Goal: Transaction & Acquisition: Purchase product/service

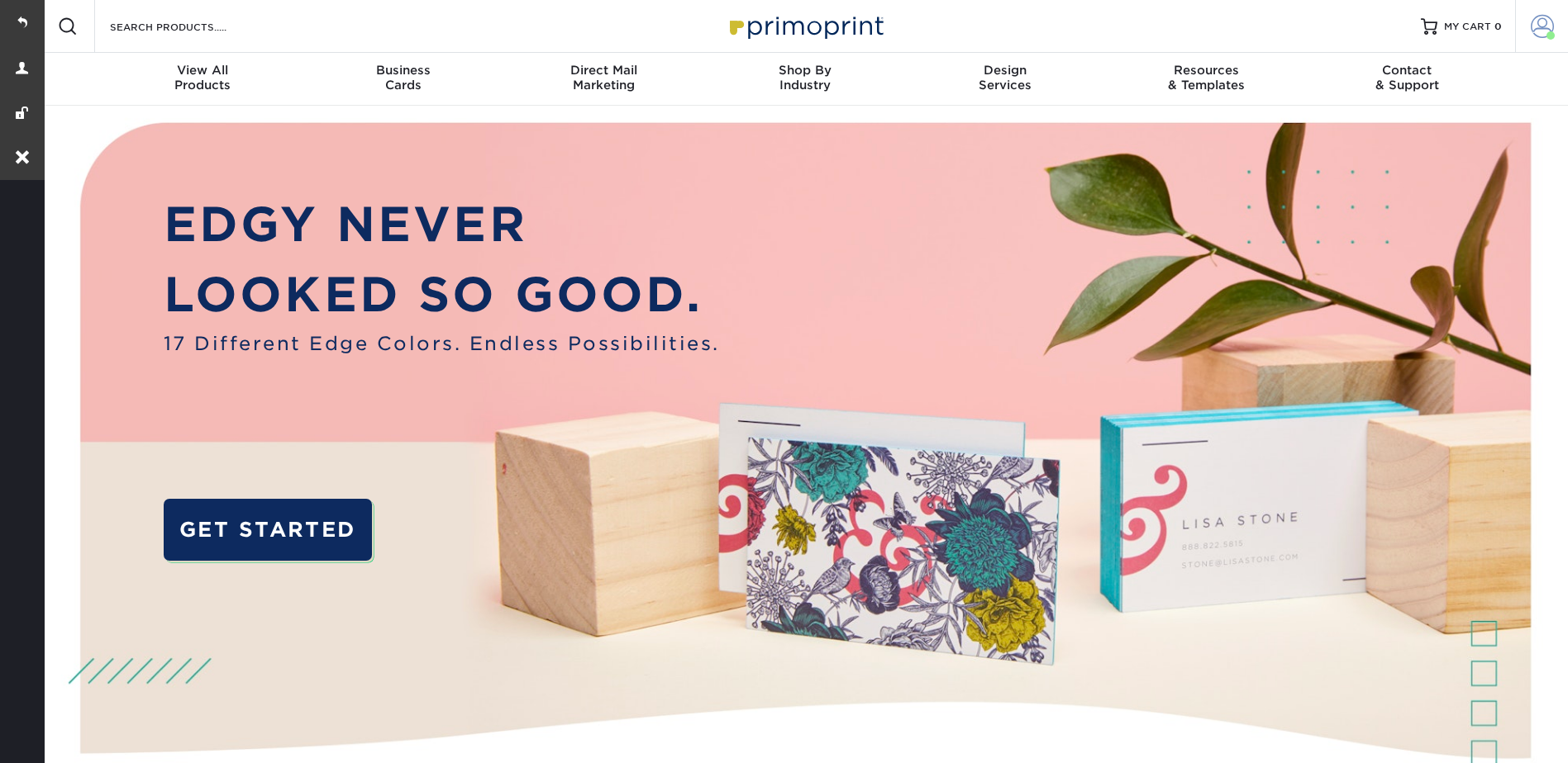
click at [1566, 20] on link "Account" at bounding box center [1540, 26] width 53 height 53
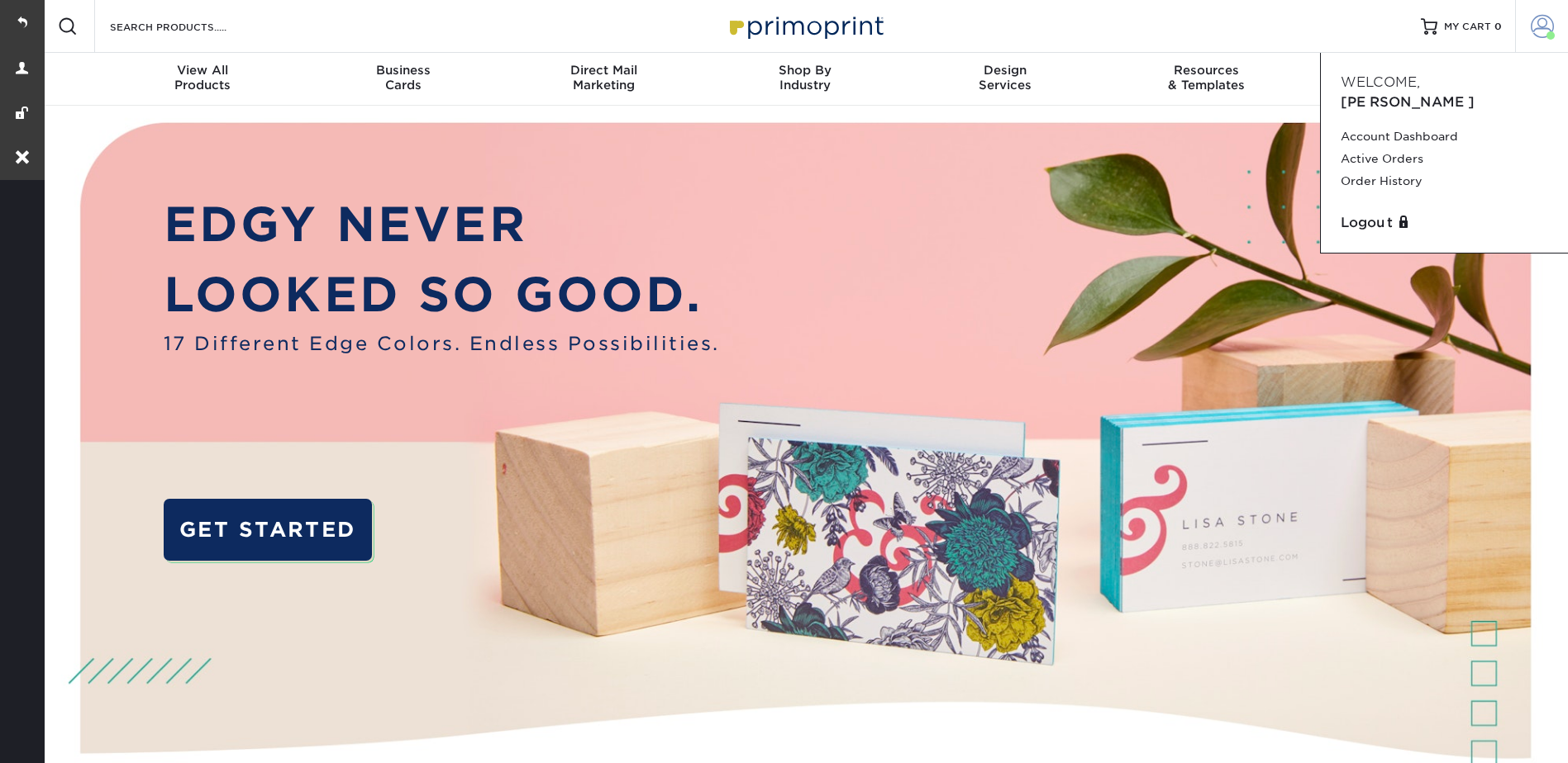
click at [1532, 20] on span at bounding box center [1542, 27] width 23 height 23
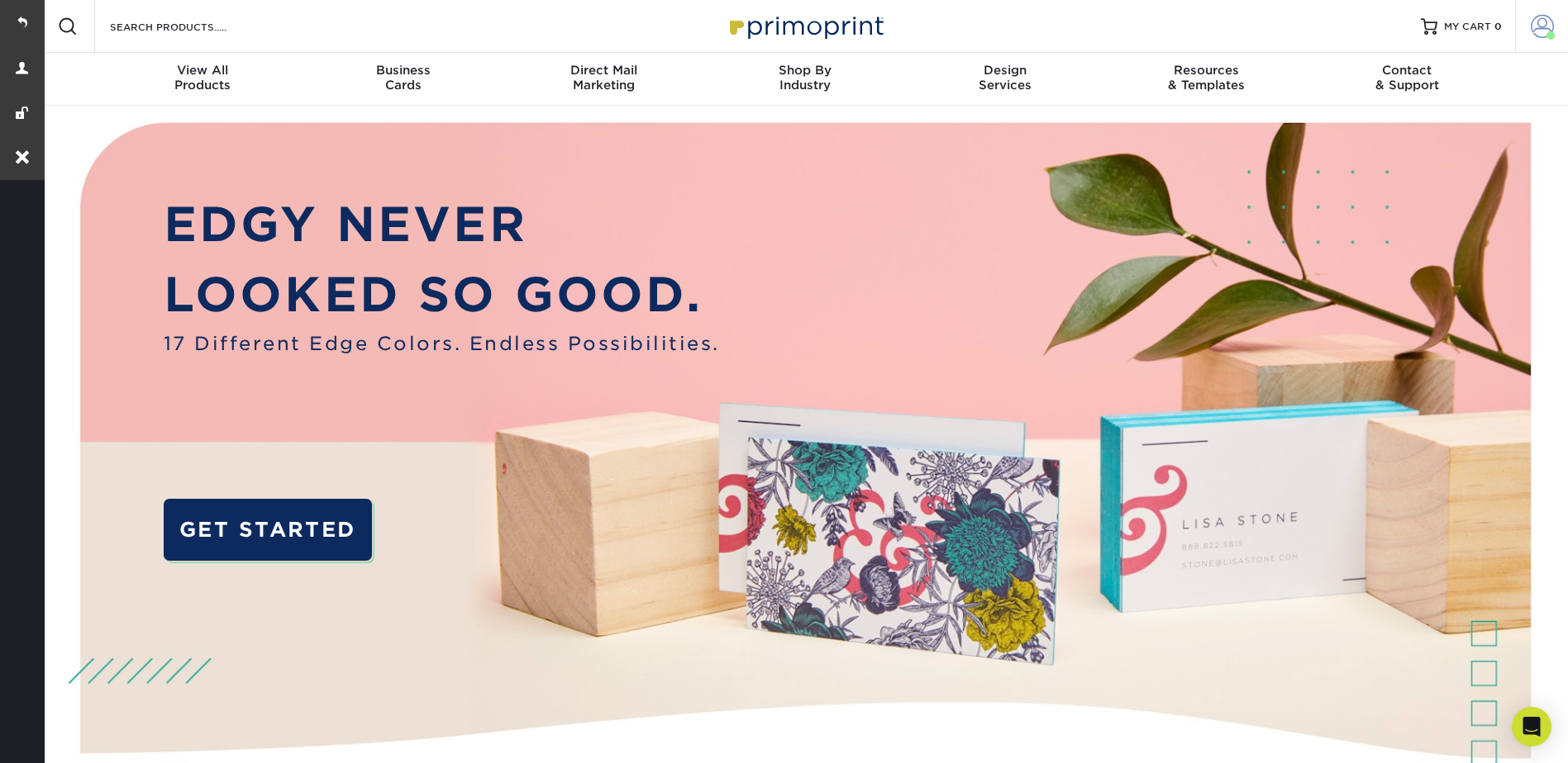
click at [1525, 39] on link "Account" at bounding box center [1540, 26] width 53 height 53
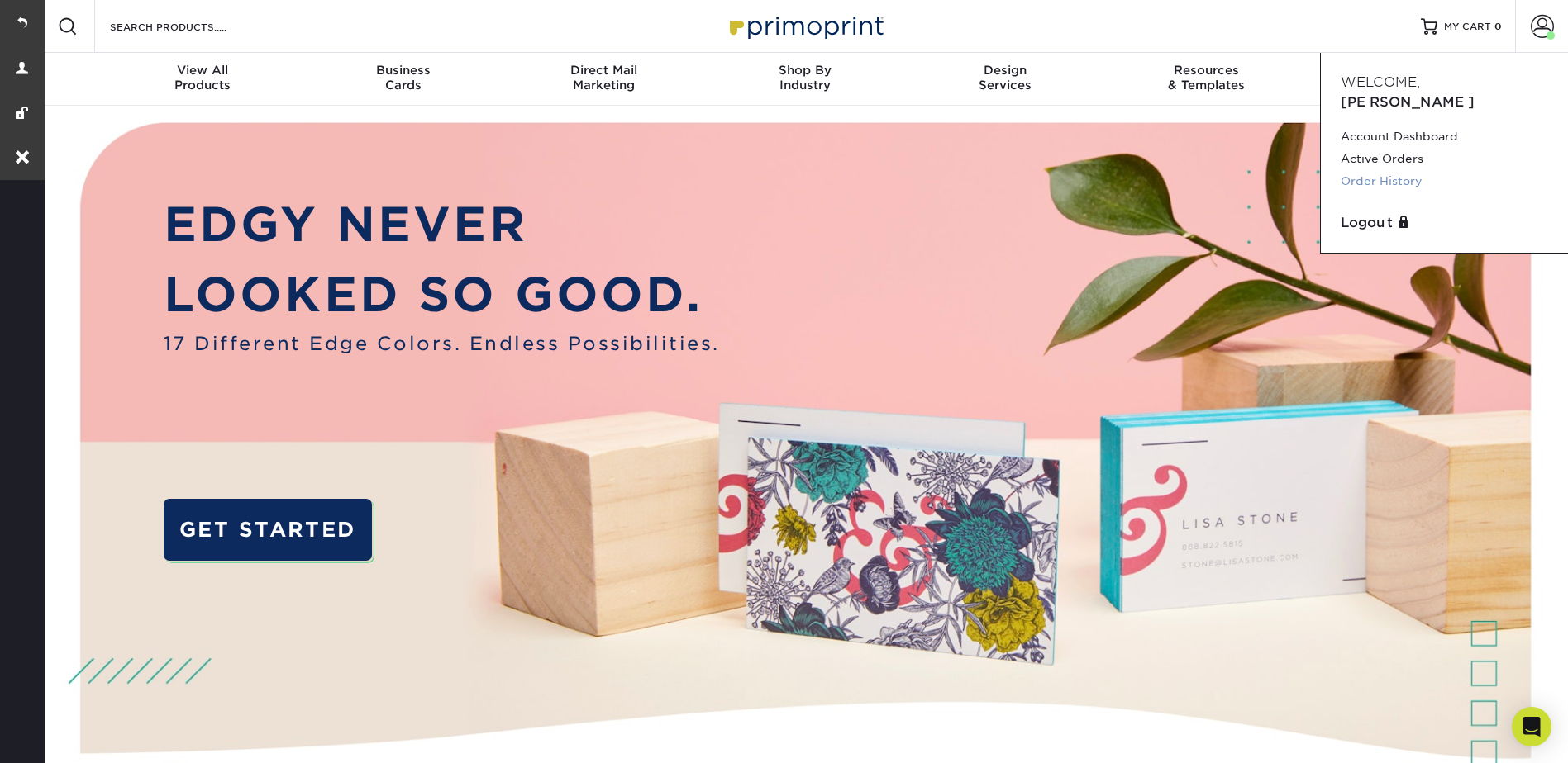
click at [1368, 170] on link "Order History" at bounding box center [1444, 181] width 208 height 22
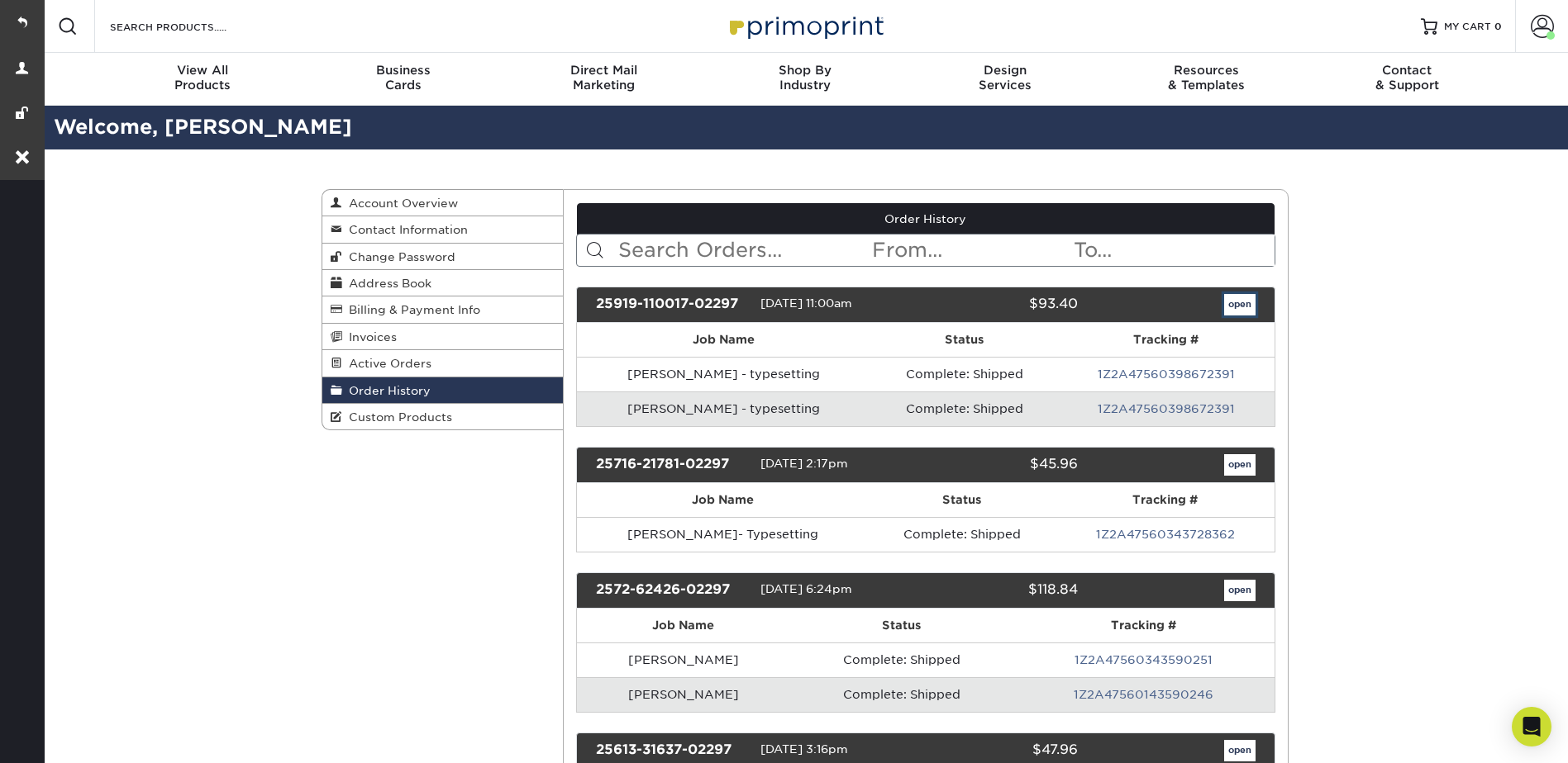
click at [1233, 302] on link "open" at bounding box center [1239, 305] width 31 height 21
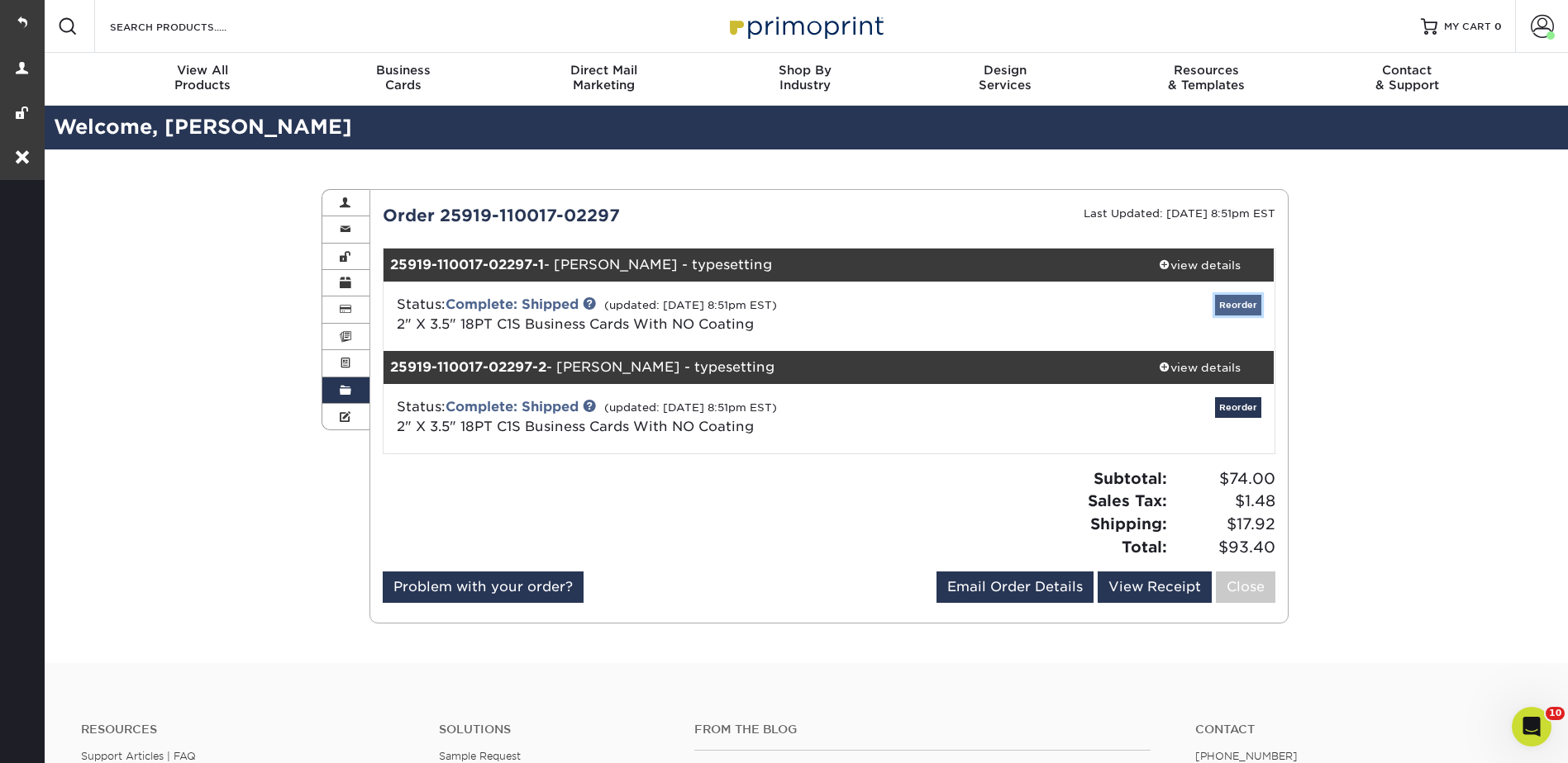
click at [1233, 305] on link "Reorder" at bounding box center [1238, 305] width 46 height 21
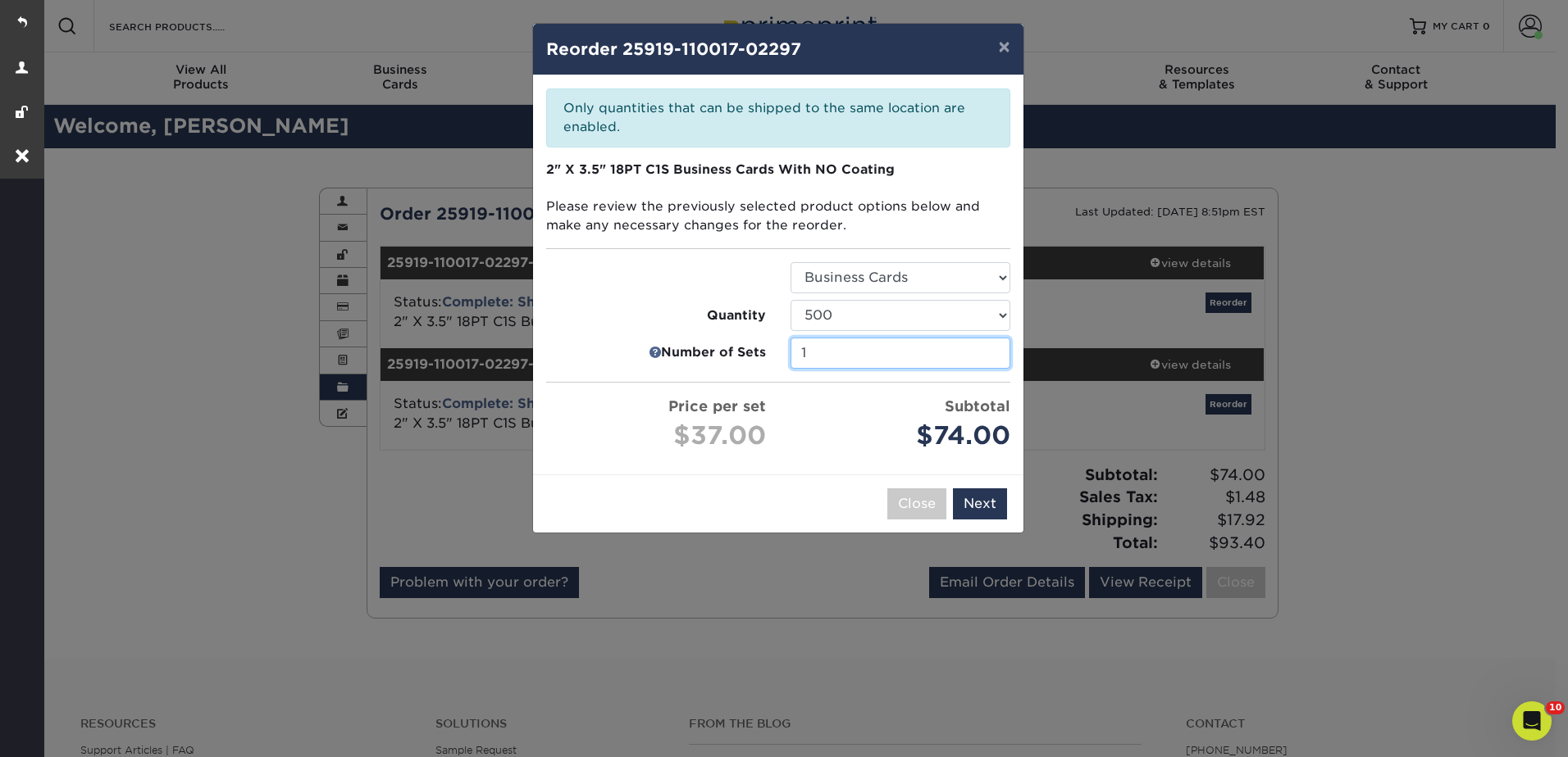
type input "1"
click at [991, 356] on input "1" at bounding box center [900, 353] width 219 height 31
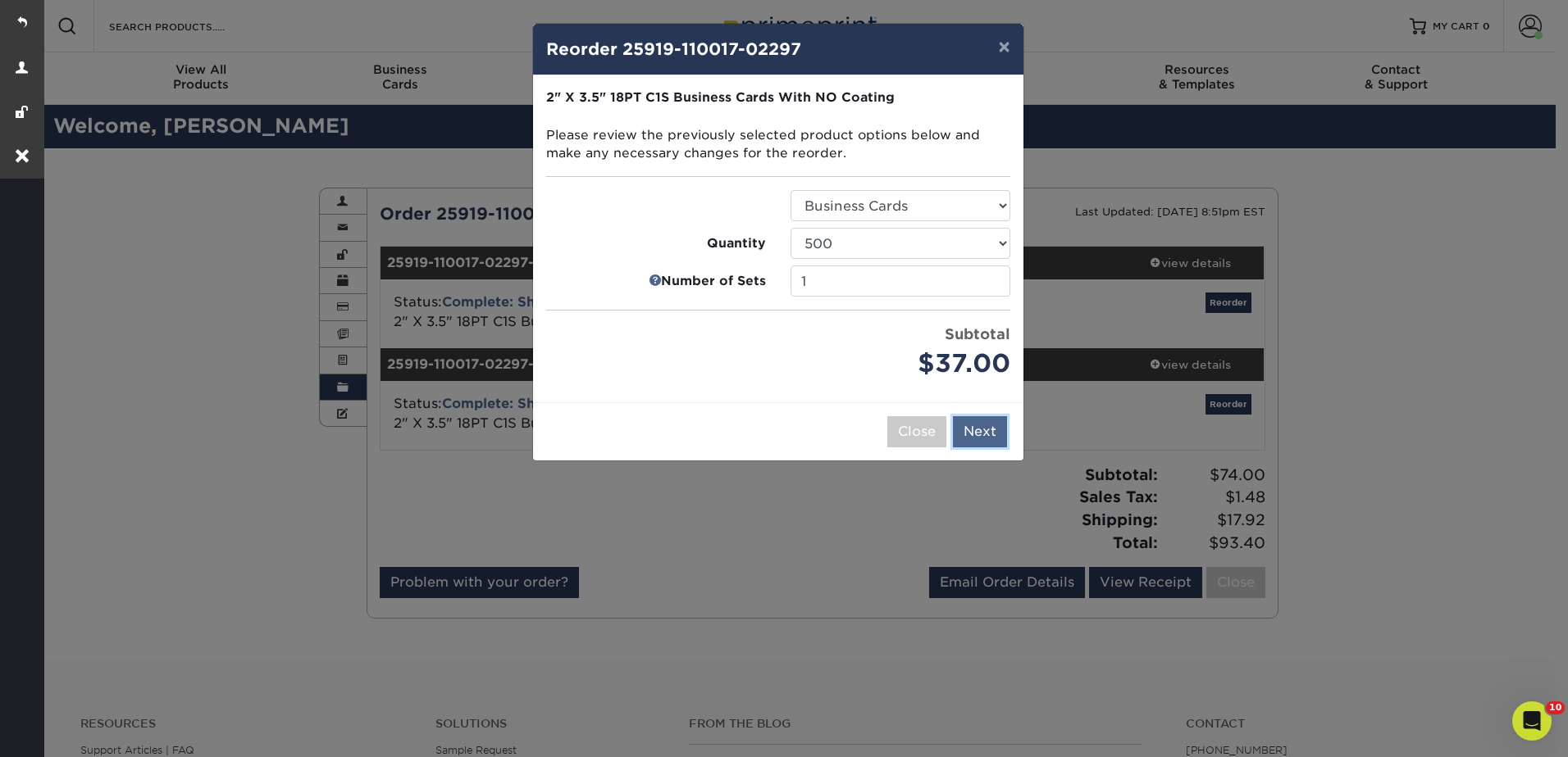
click at [998, 432] on button "Next" at bounding box center [980, 432] width 54 height 31
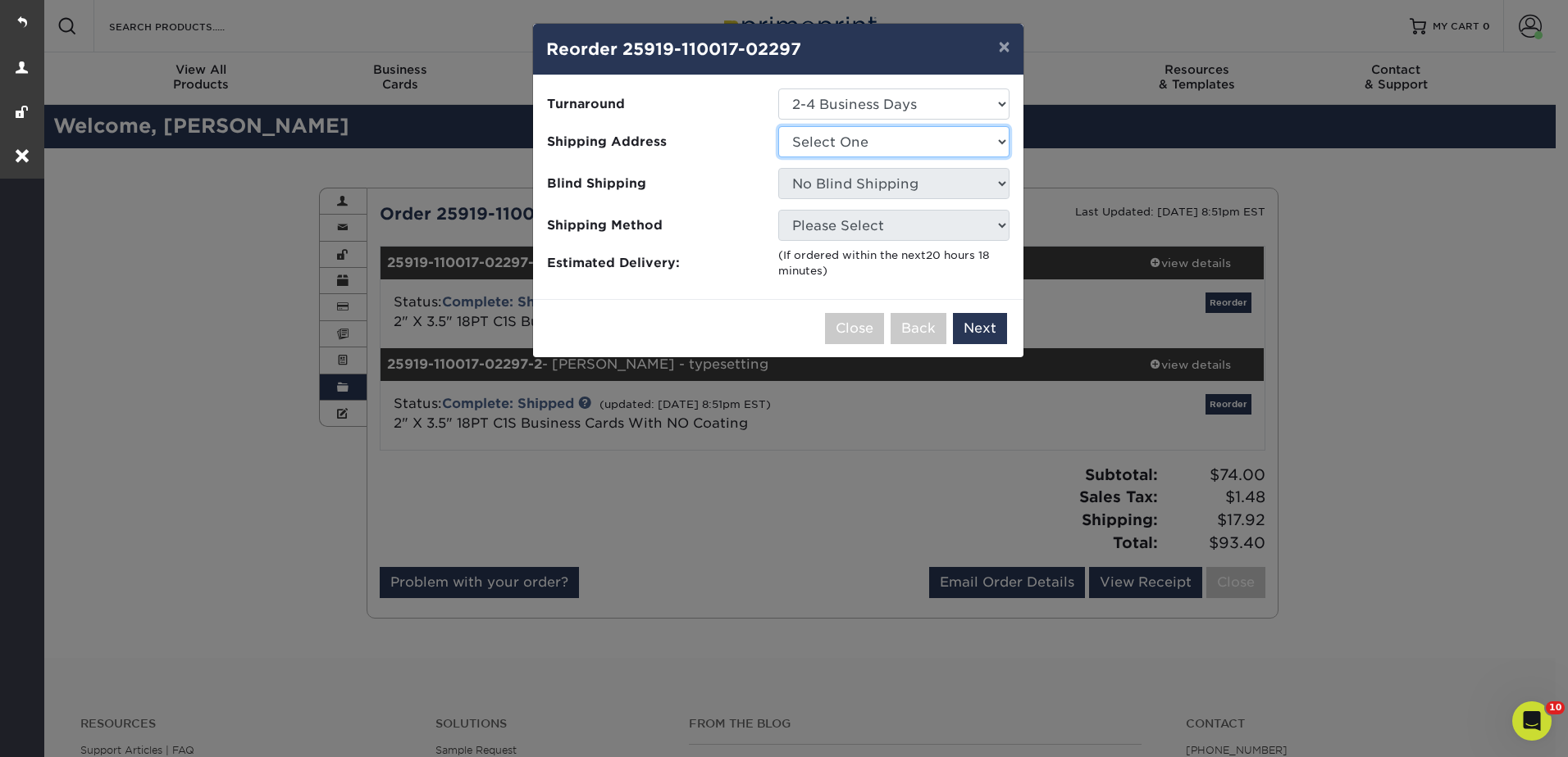
click at [826, 133] on select "Select One Andrew - Service Bob Dudley Brandon Melton Duncan Riley home Fairhop…" at bounding box center [893, 141] width 231 height 31
click at [841, 122] on ul "Turnaround Select One 2-4 Business Days Shipping Address Select One Andrew - Se…" at bounding box center [778, 184] width 464 height 191
click at [841, 131] on select "Select One Andrew - Service Bob Dudley Brandon Melton Duncan Riley home Fairhop…" at bounding box center [893, 141] width 231 height 31
click at [854, 134] on select "Select One Andrew - Service Bob Dudley Brandon Melton Duncan Riley home Fairhop…" at bounding box center [893, 141] width 231 height 31
select select "246999"
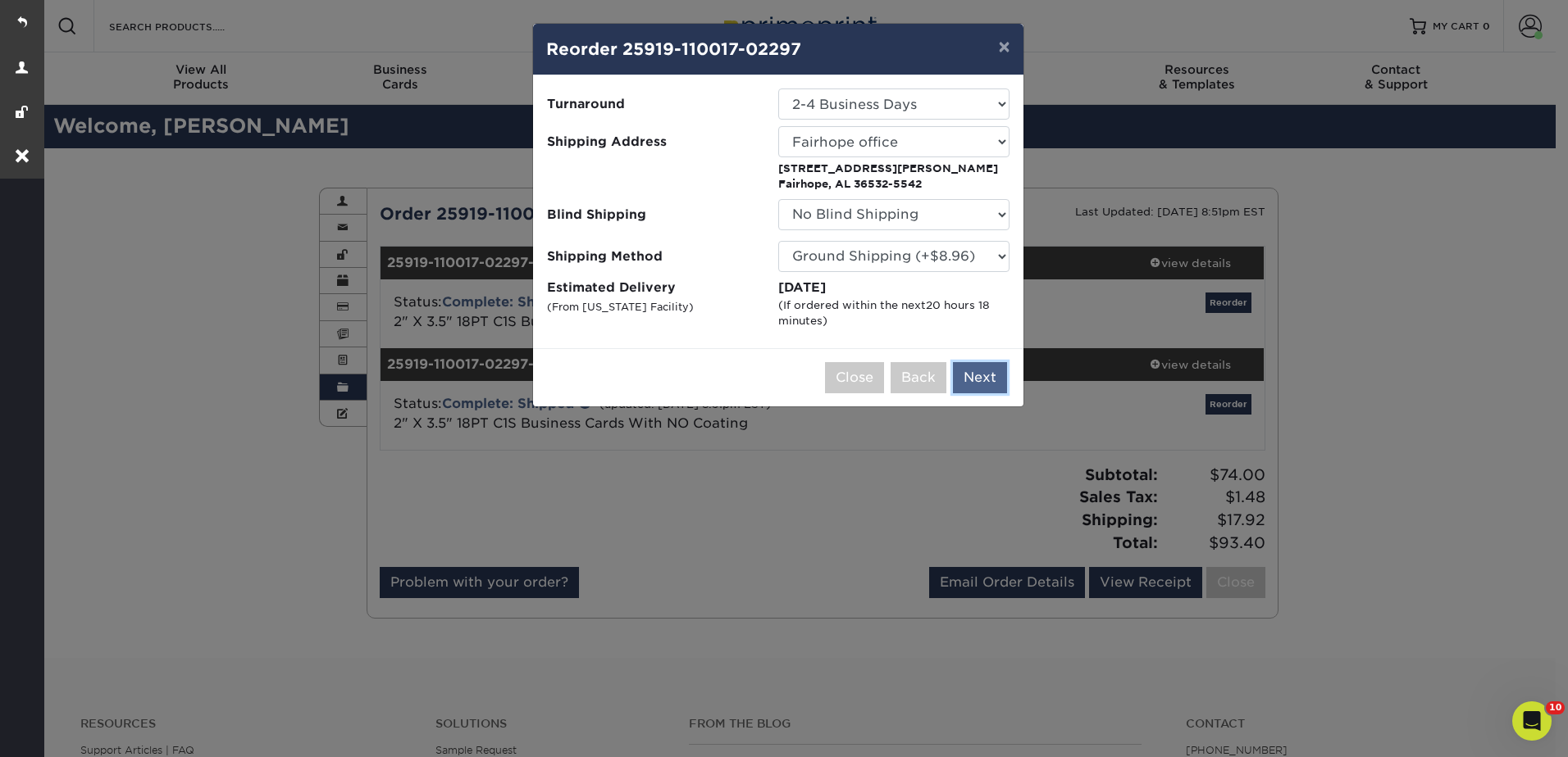
click at [975, 382] on button "Next" at bounding box center [980, 378] width 54 height 31
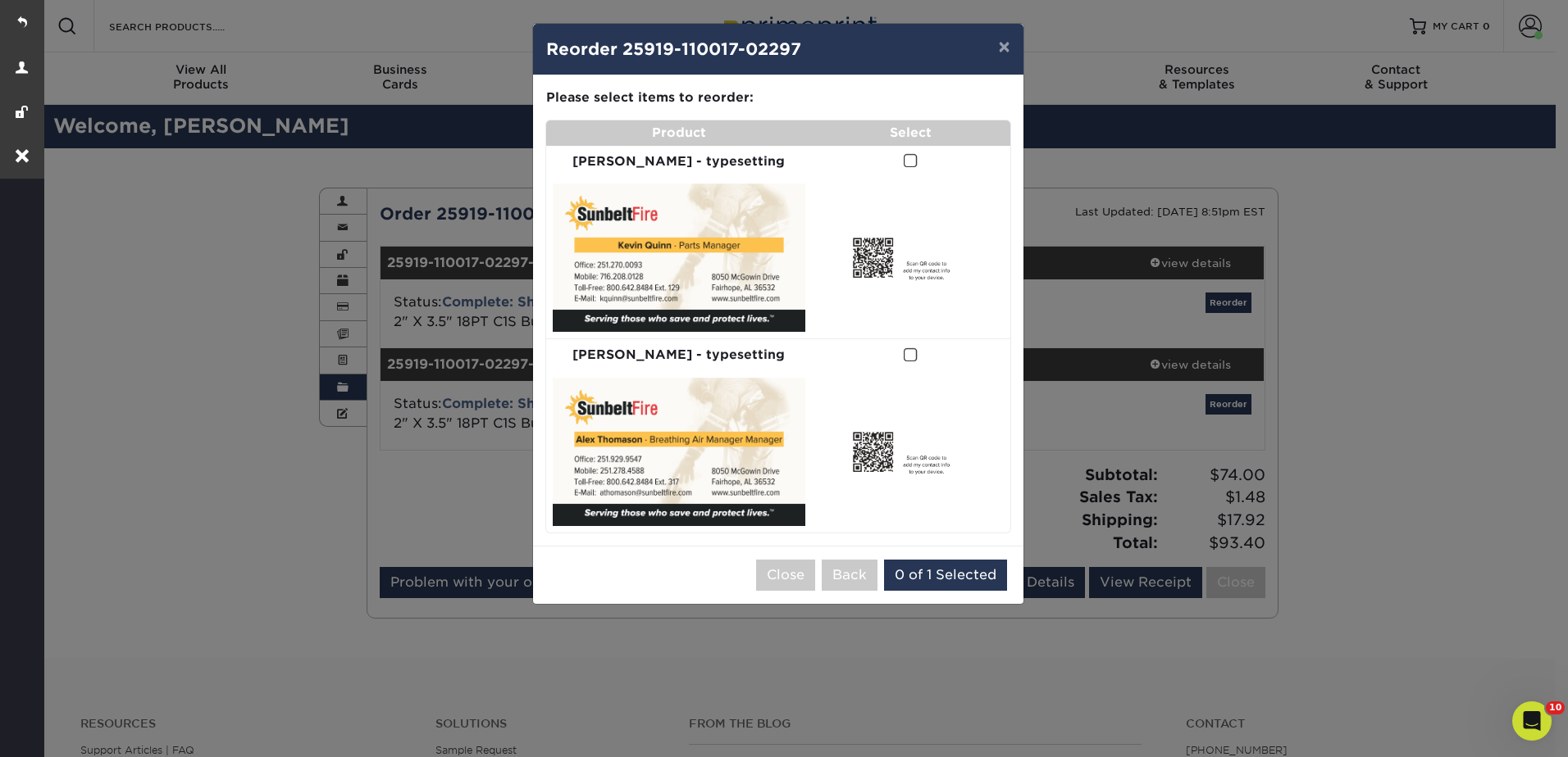
click at [903, 163] on span at bounding box center [911, 161] width 14 height 16
click at [0, 0] on input "checkbox" at bounding box center [0, 0] width 0 height 0
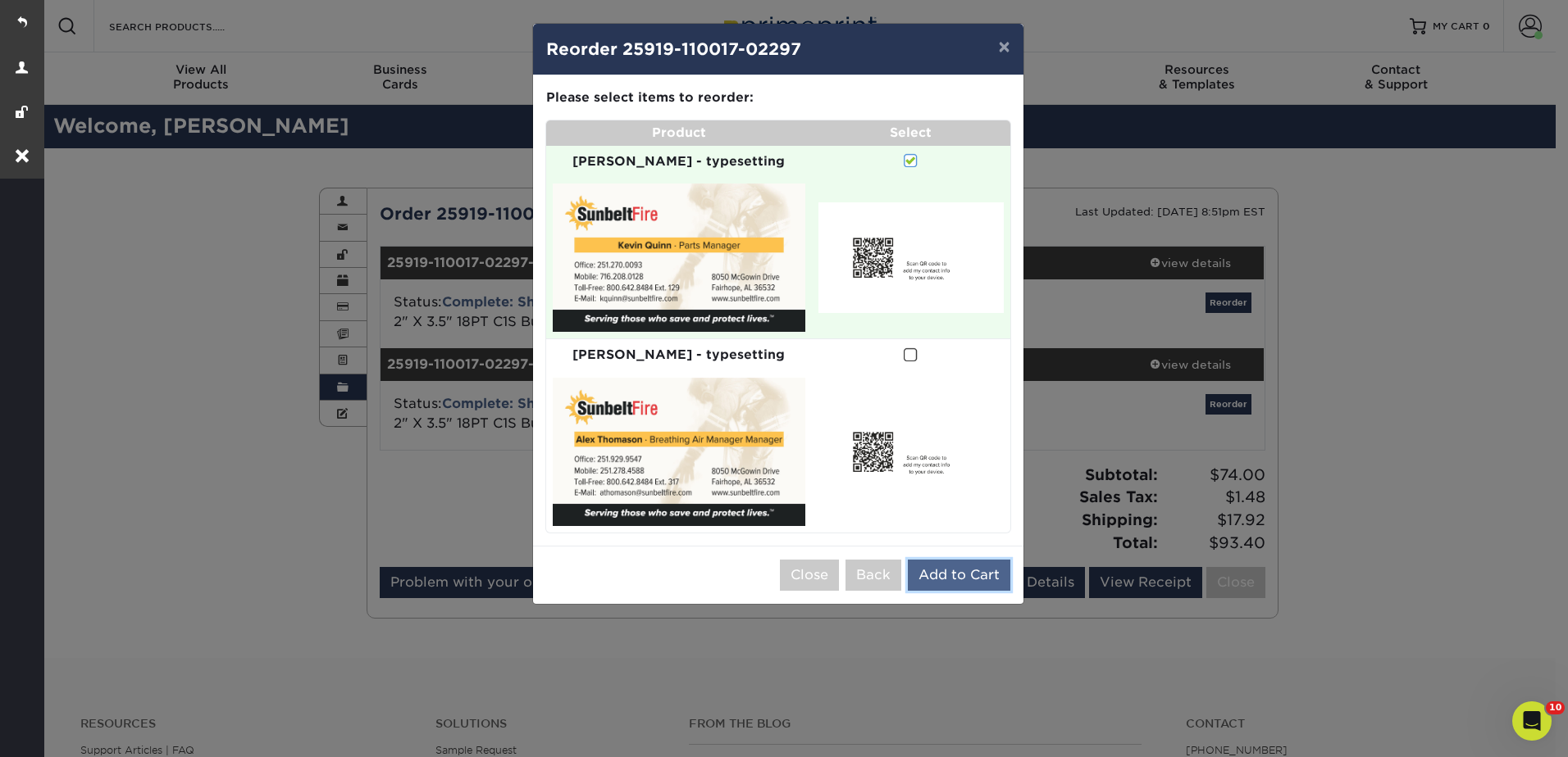
click at [962, 560] on button "Add to Cart" at bounding box center [959, 575] width 103 height 31
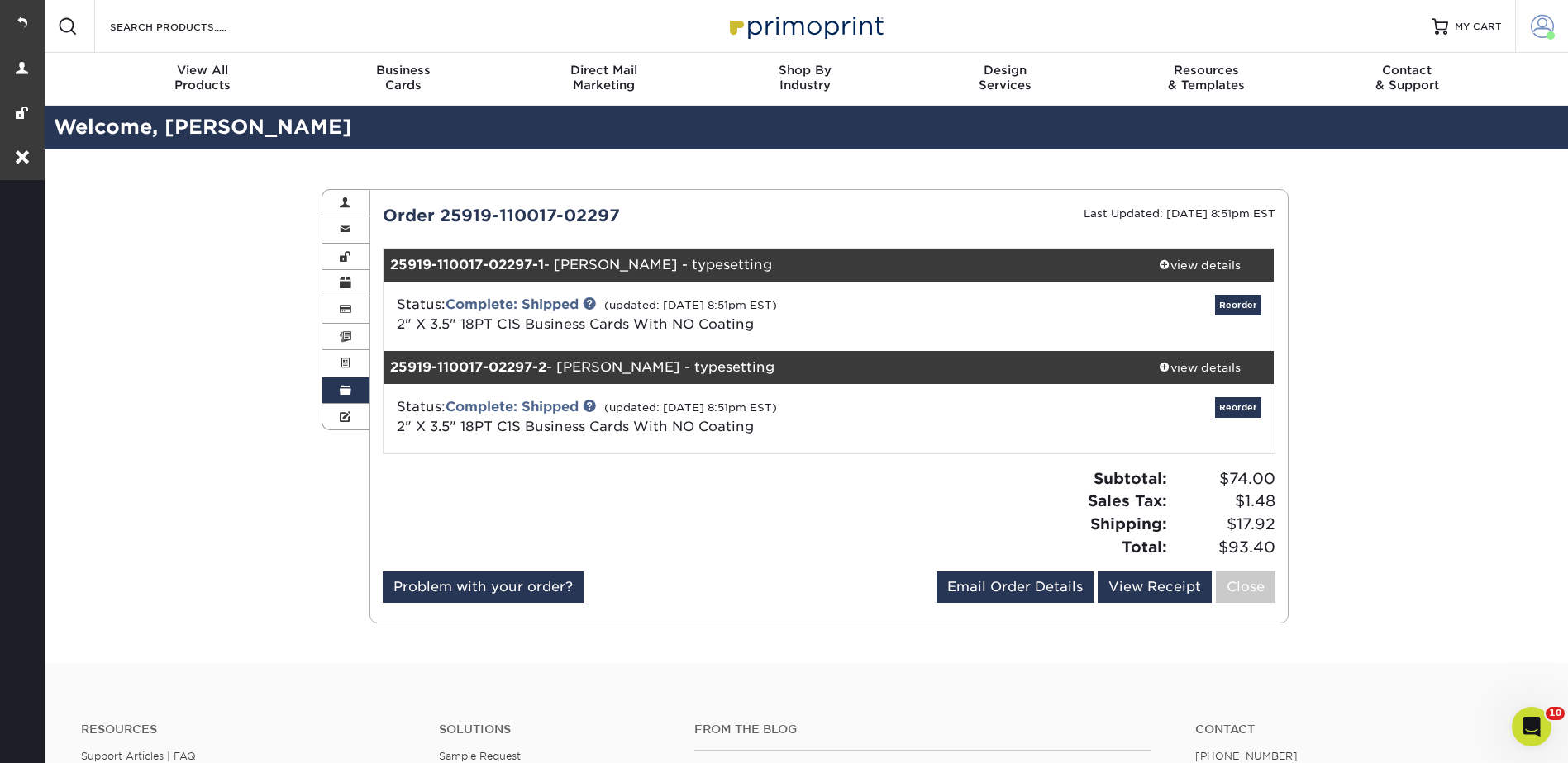
click at [1529, 25] on link "Account" at bounding box center [1540, 26] width 53 height 53
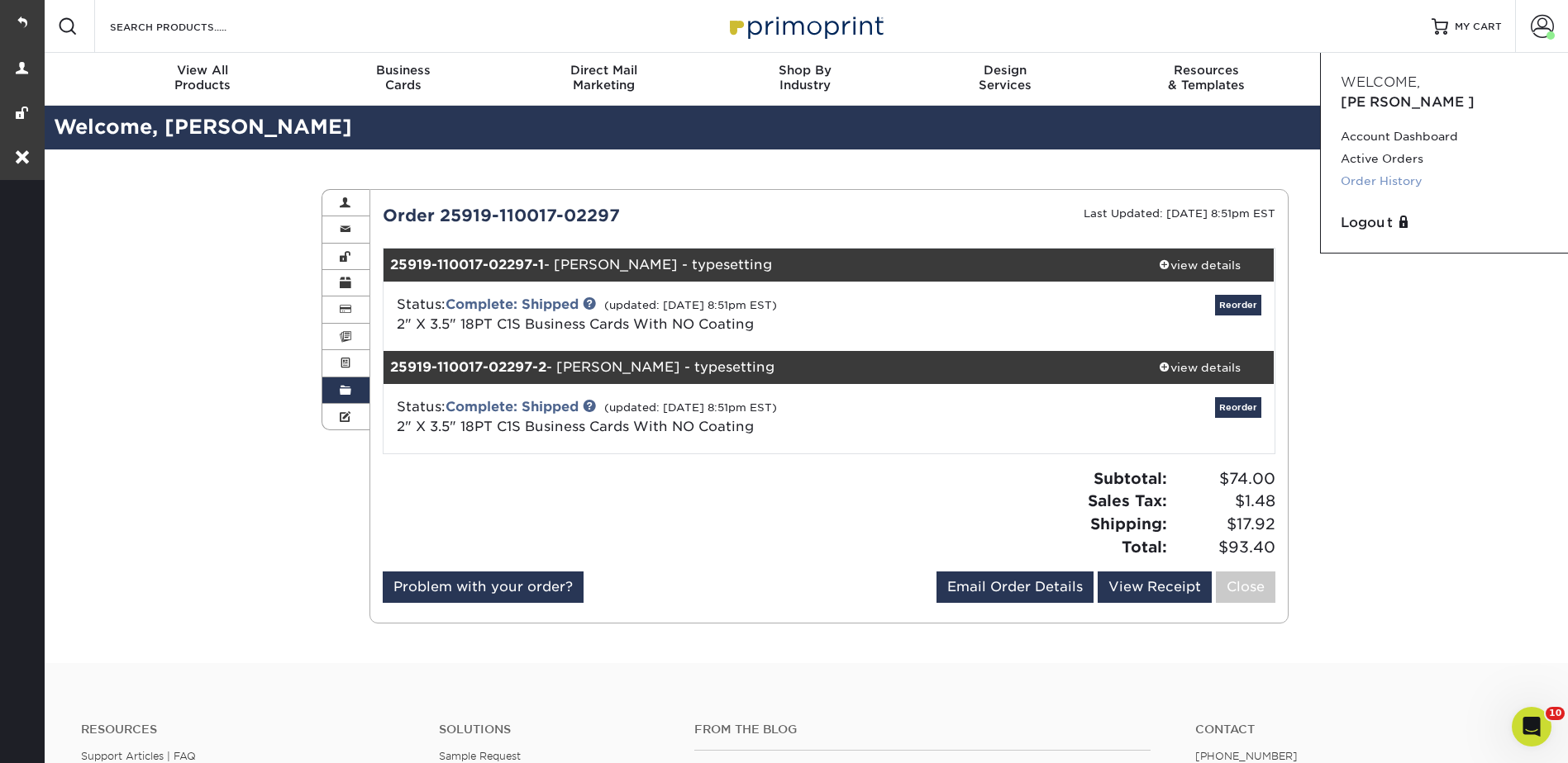
click at [1359, 170] on link "Order History" at bounding box center [1444, 181] width 208 height 22
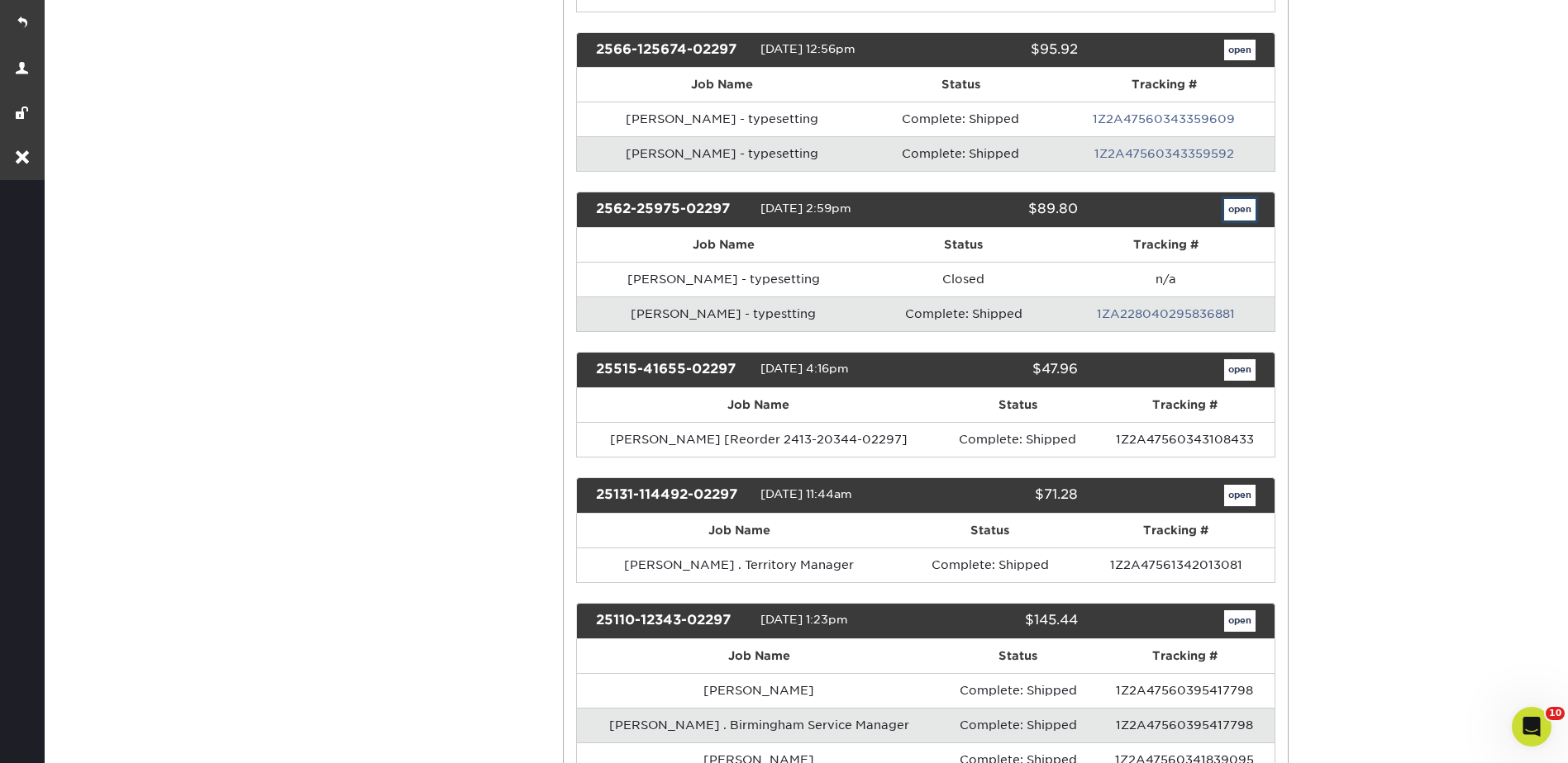
click at [1234, 214] on link "open" at bounding box center [1239, 209] width 31 height 21
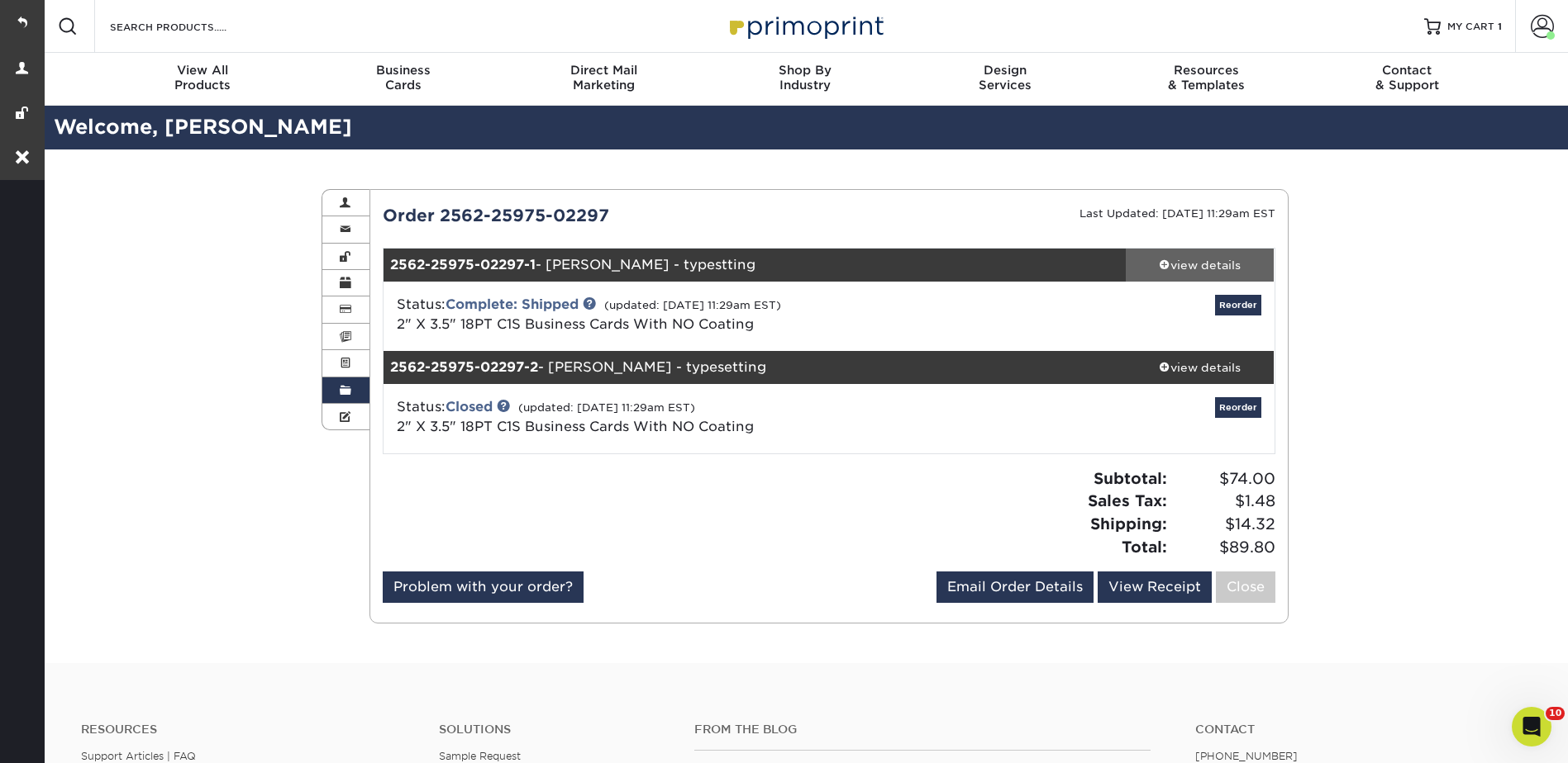
click at [1198, 270] on div "view details" at bounding box center [1200, 265] width 149 height 17
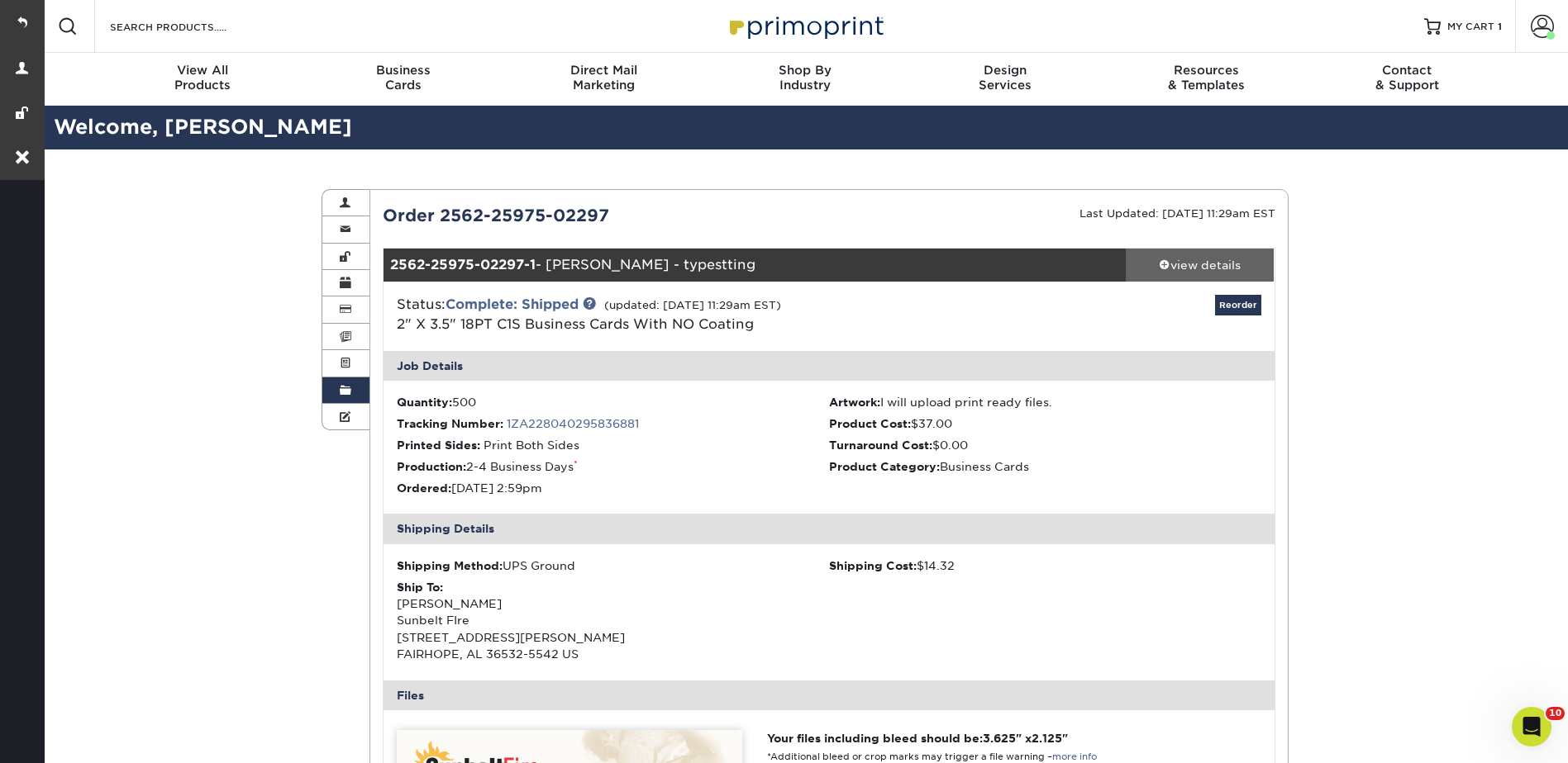
click at [1185, 267] on div "view details" at bounding box center [1200, 265] width 149 height 17
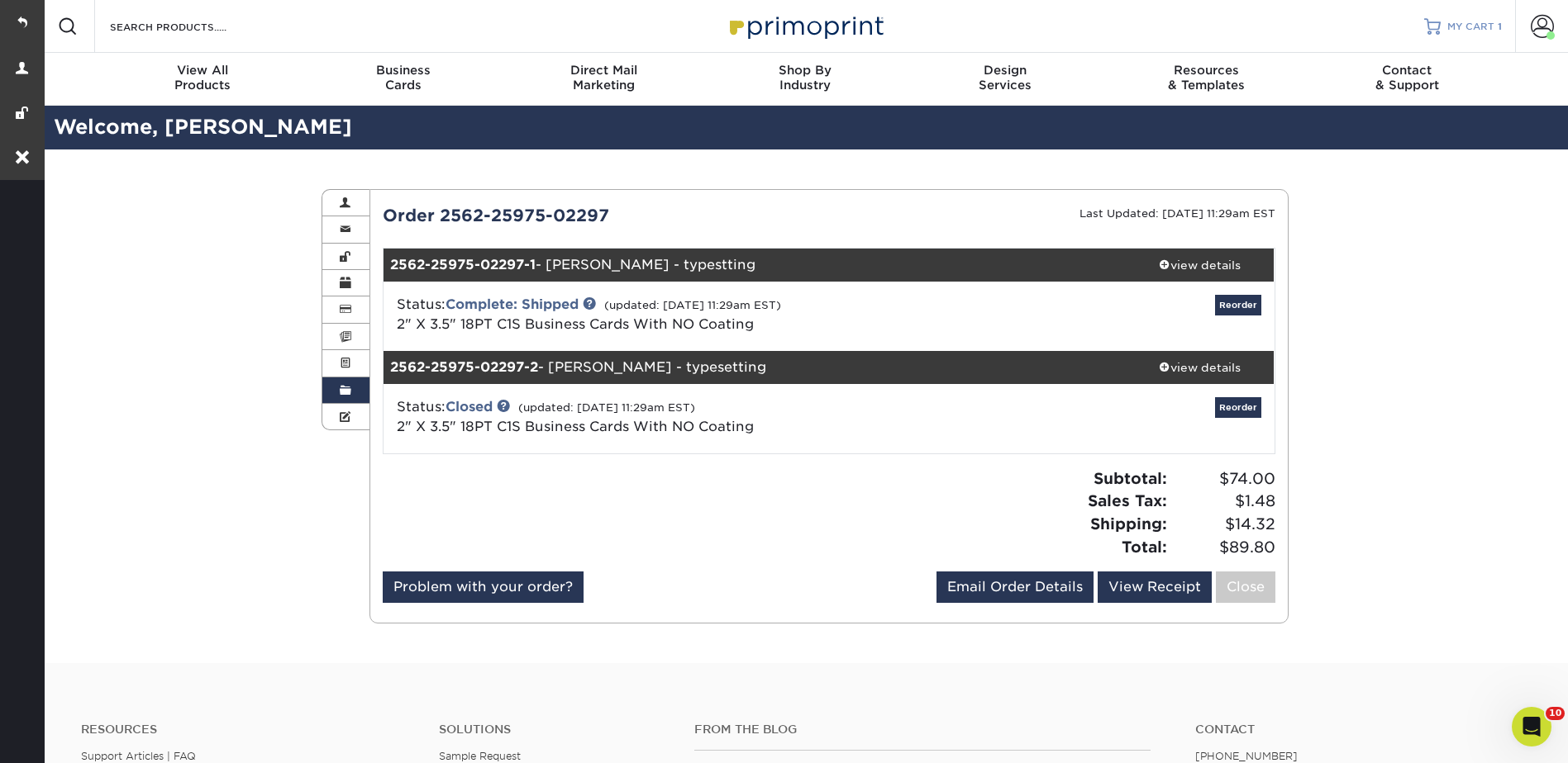
click at [1459, 22] on span "MY CART" at bounding box center [1470, 27] width 47 height 14
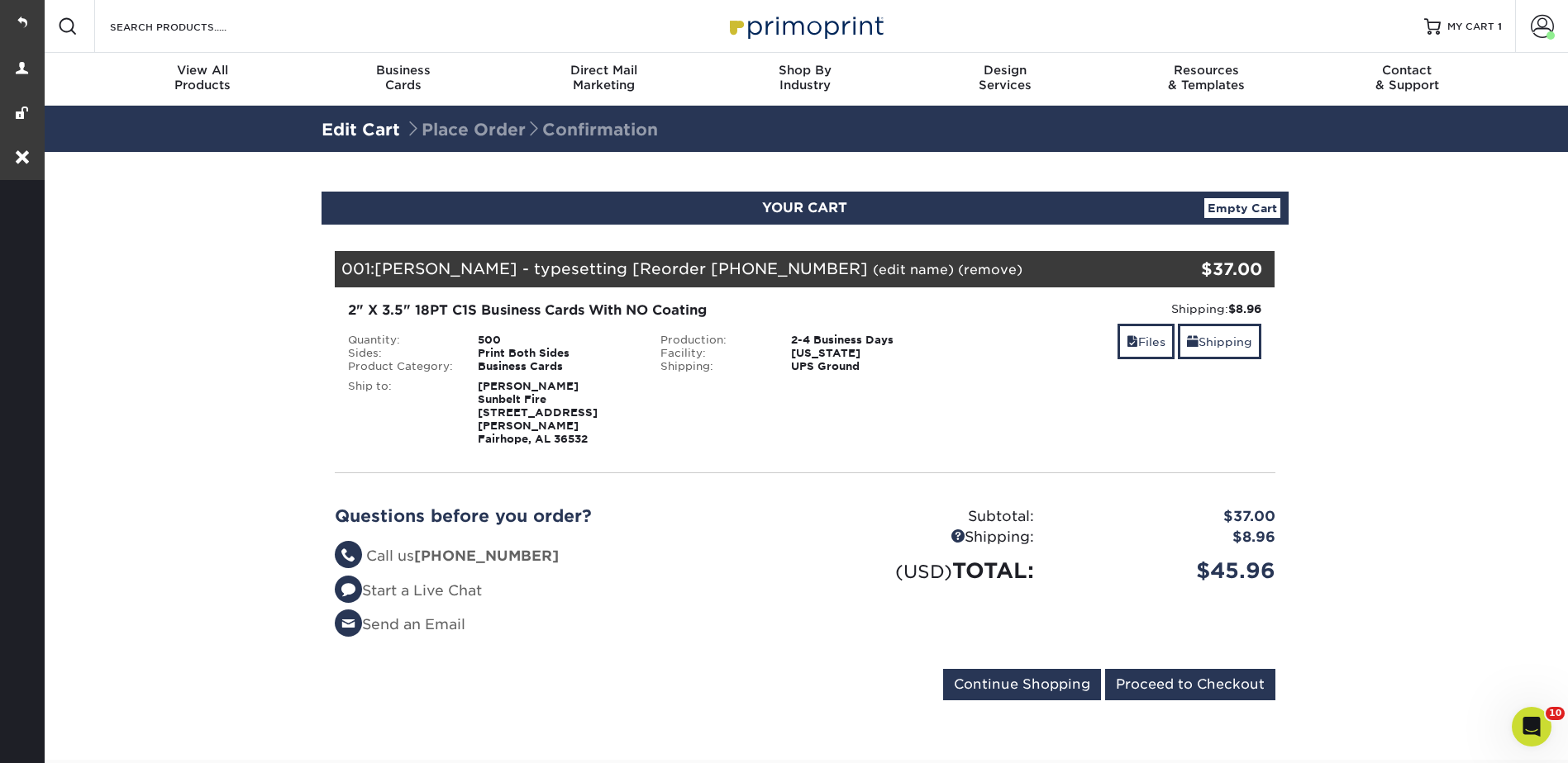
click at [839, 261] on div "001: [PERSON_NAME] - typesetting [Reorder [PHONE_NUMBER] (edit name) (remove) A…" at bounding box center [726, 269] width 783 height 37
click at [872, 269] on link "(edit name)" at bounding box center [912, 270] width 81 height 16
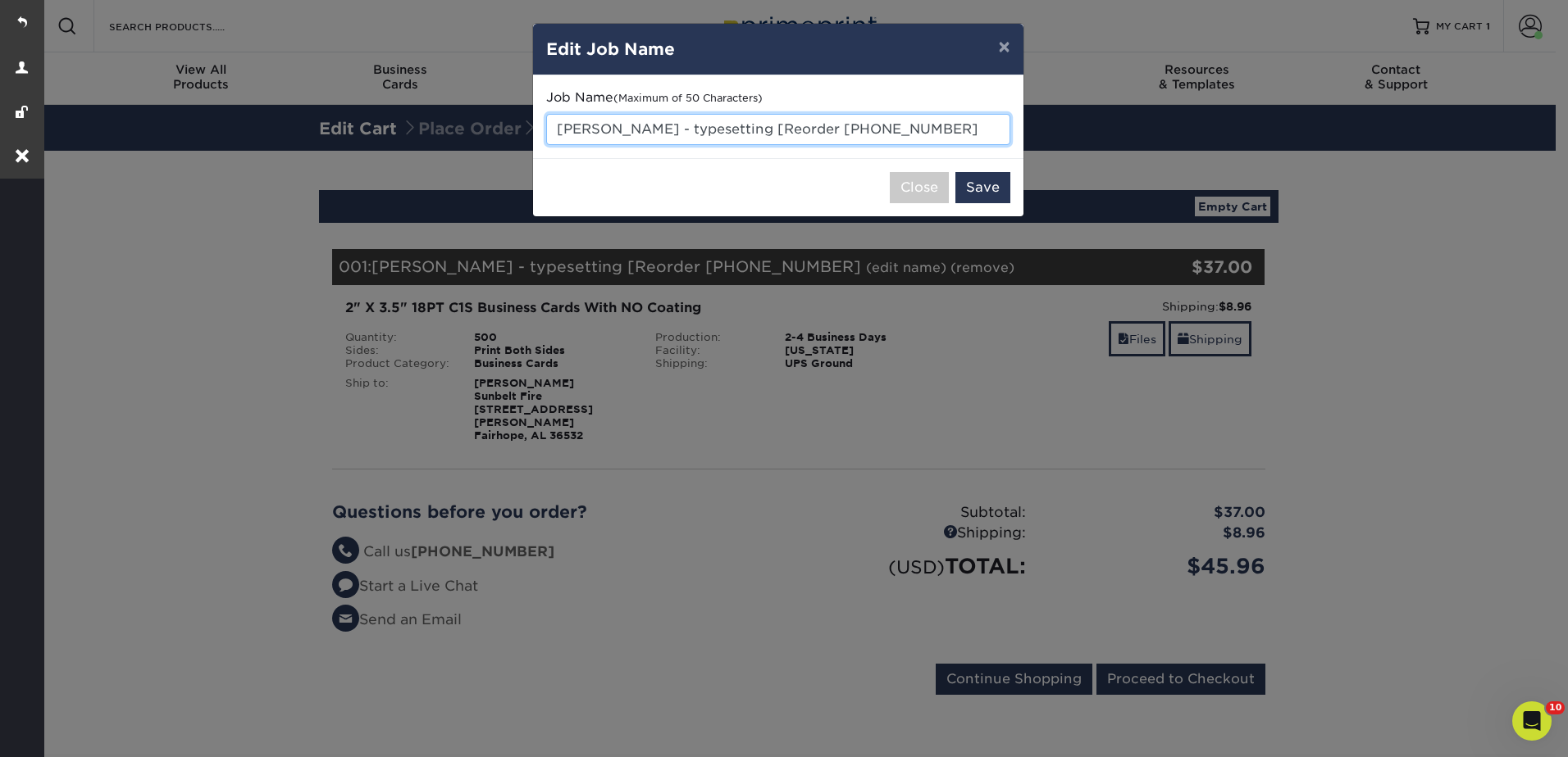
drag, startPoint x: 553, startPoint y: 126, endPoint x: 934, endPoint y: 141, distance: 381.3
click at [934, 141] on input "Kevin Quinn - typesetting [Reorder 25919-110017-02" at bounding box center [778, 129] width 464 height 31
paste input "Hamlin"
type input "Kevin Hamlin - typesetting"
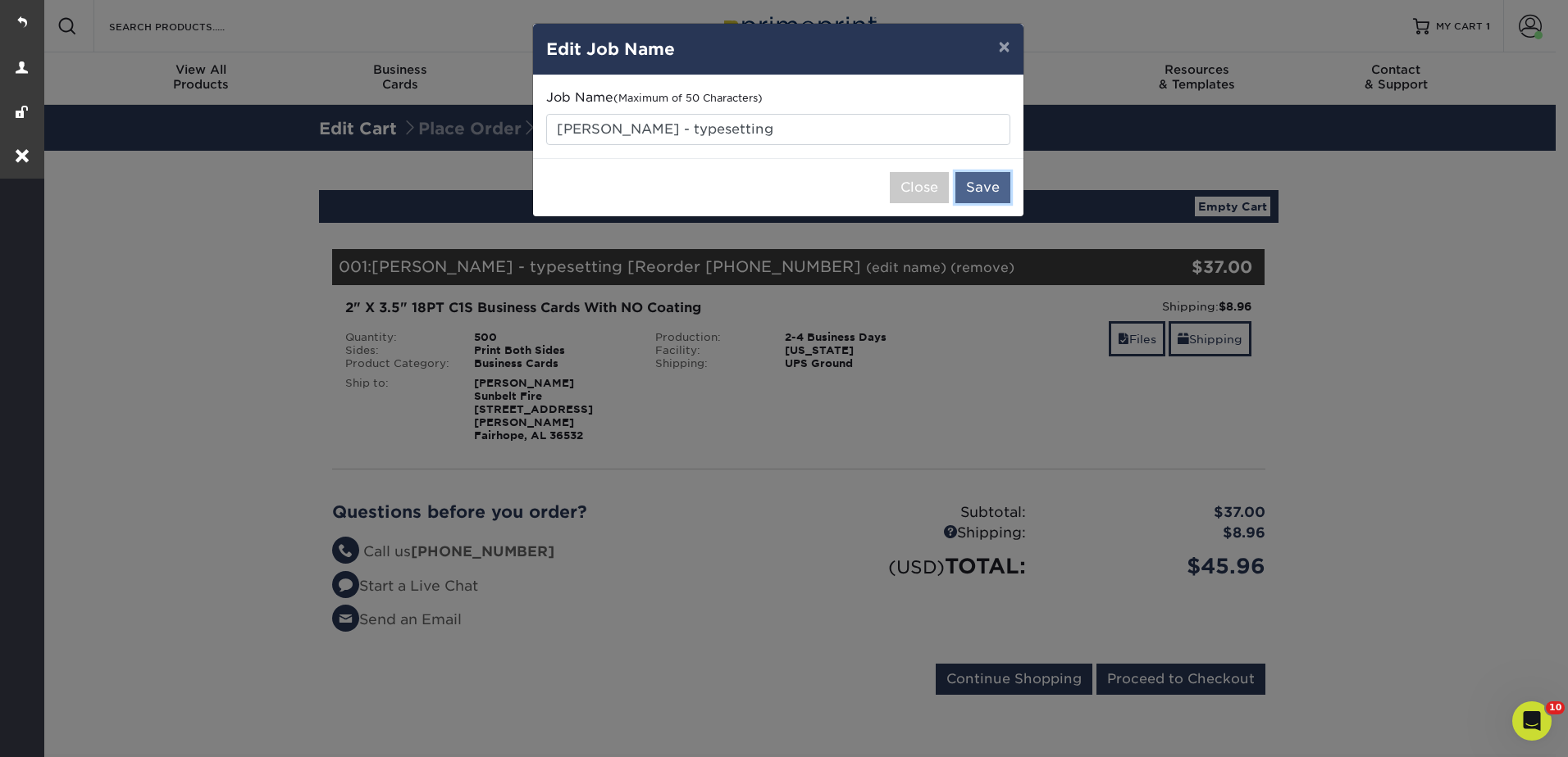
drag, startPoint x: 964, startPoint y: 175, endPoint x: 978, endPoint y: 178, distance: 14.3
click at [965, 175] on button "Save" at bounding box center [982, 187] width 55 height 31
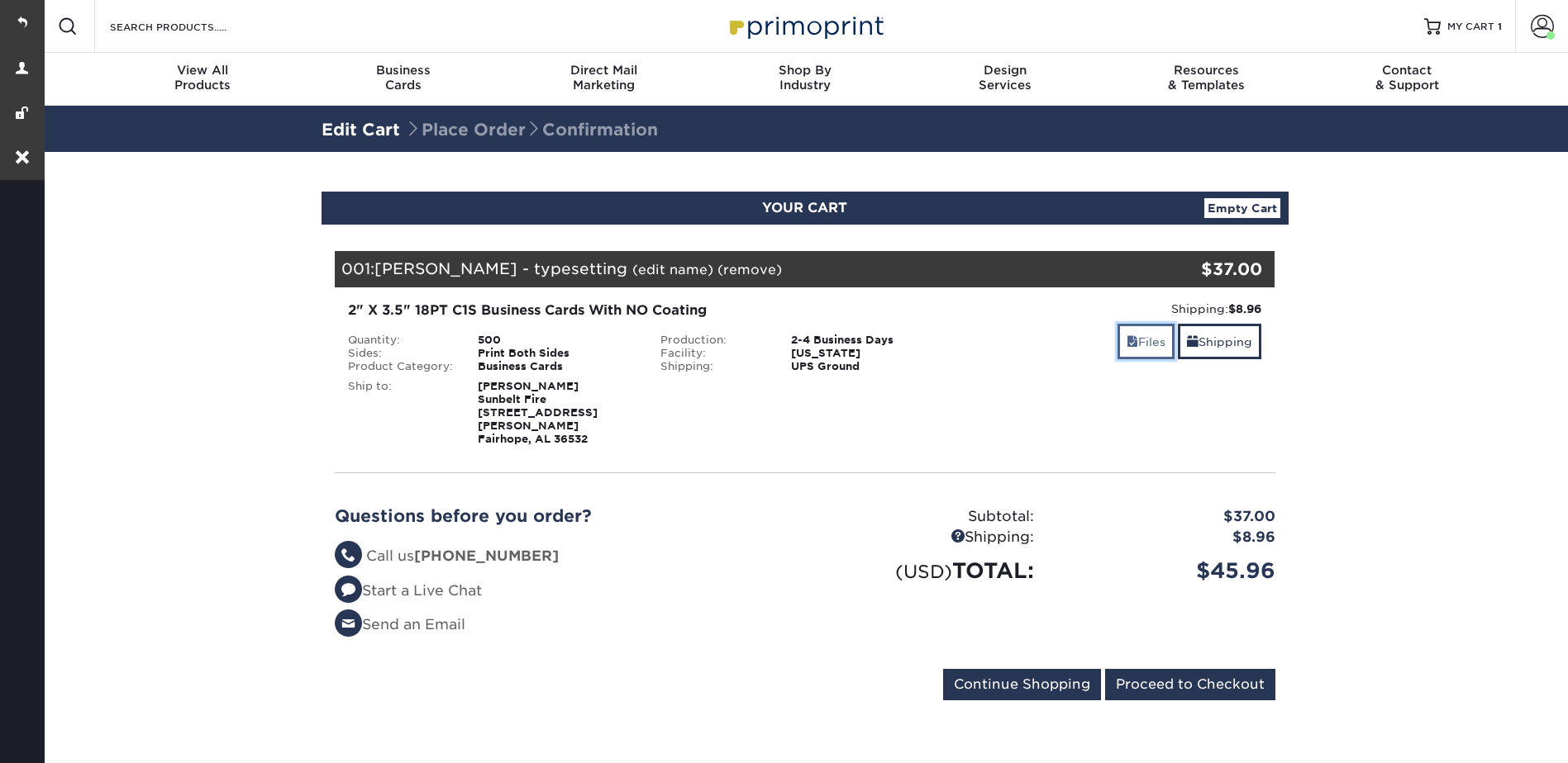
click at [1151, 343] on link "Files" at bounding box center [1146, 341] width 57 height 36
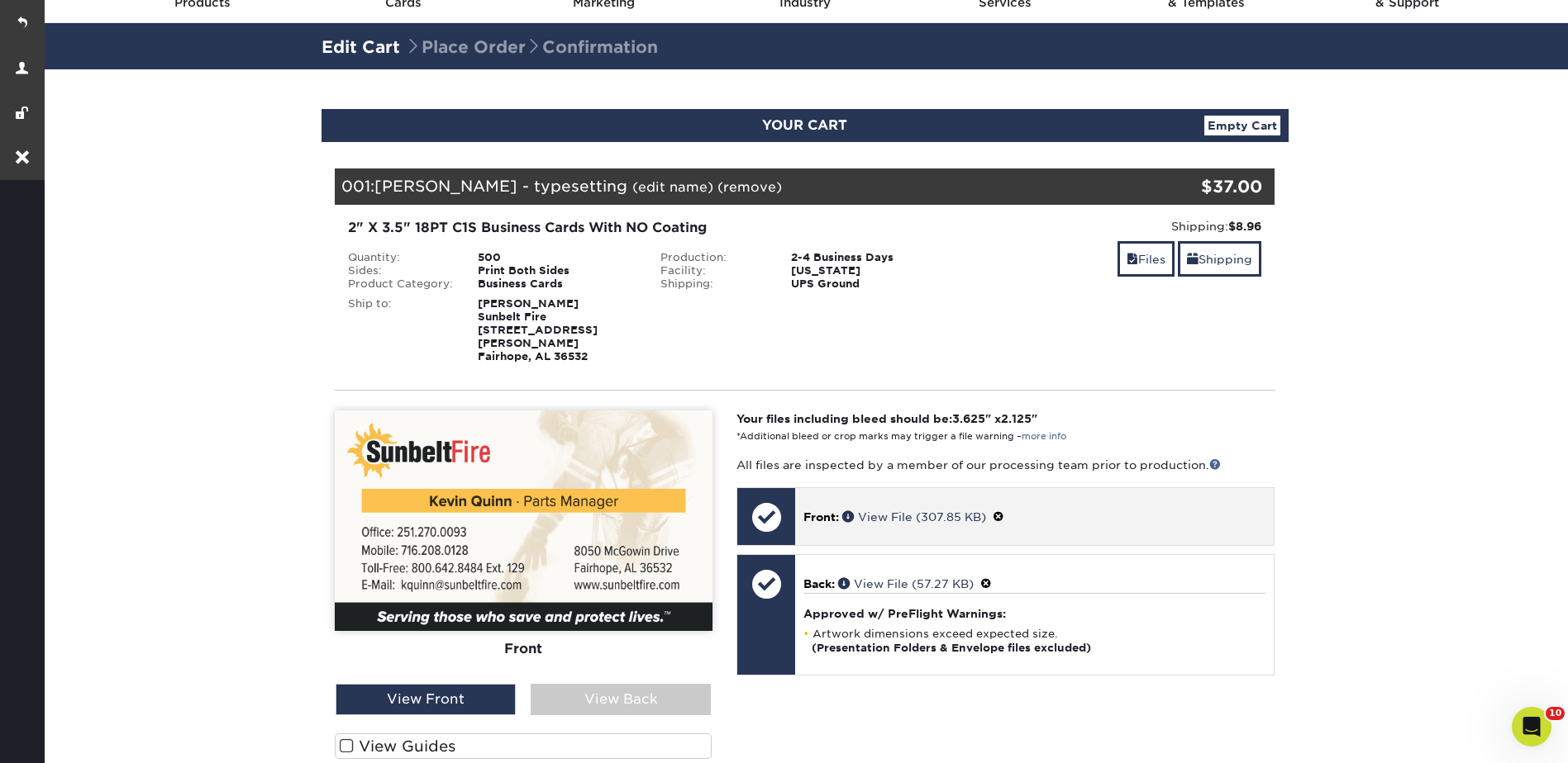
click at [1004, 511] on span at bounding box center [998, 517] width 12 height 13
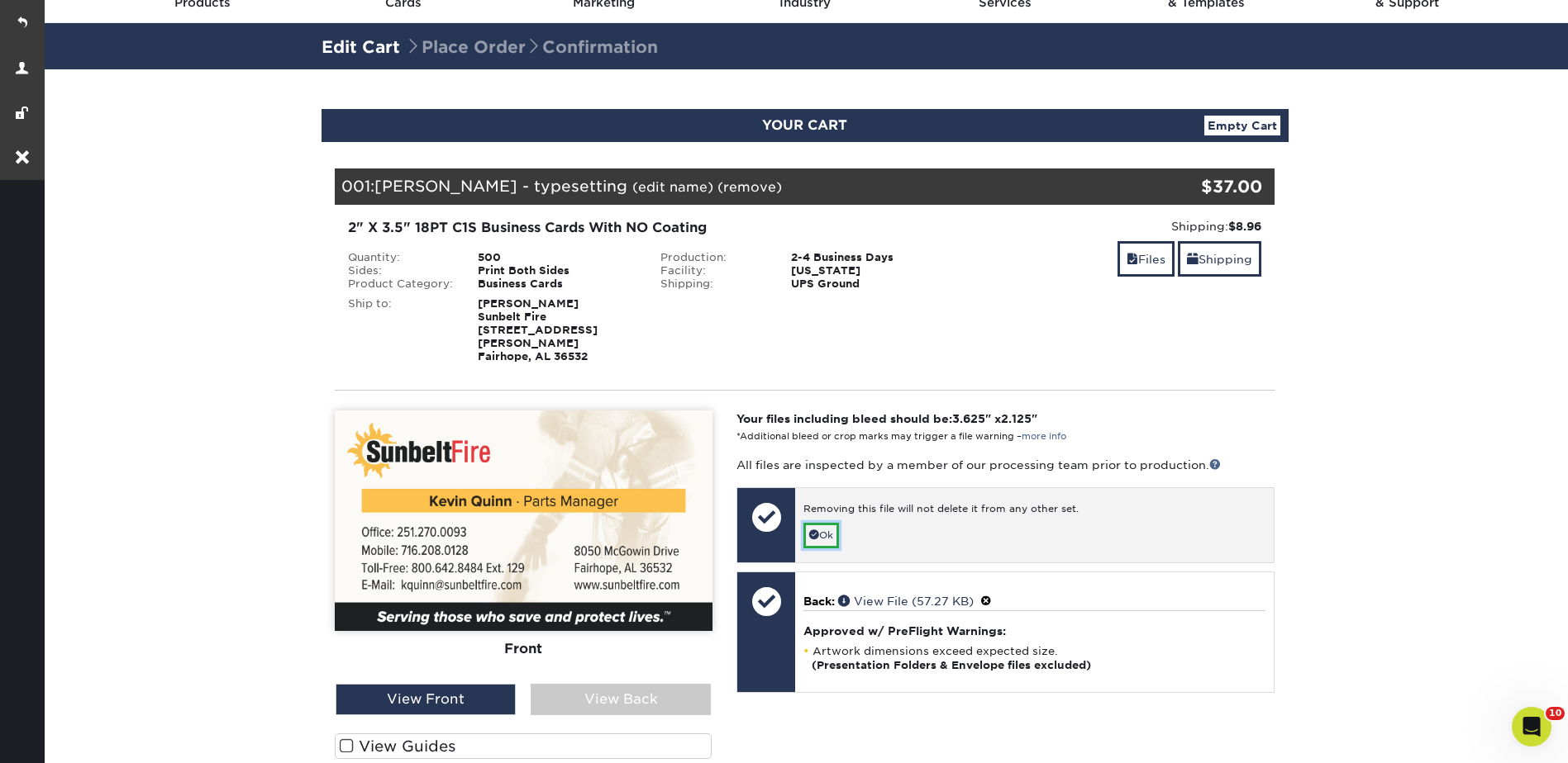
click at [835, 523] on link "Ok" at bounding box center [821, 536] width 36 height 26
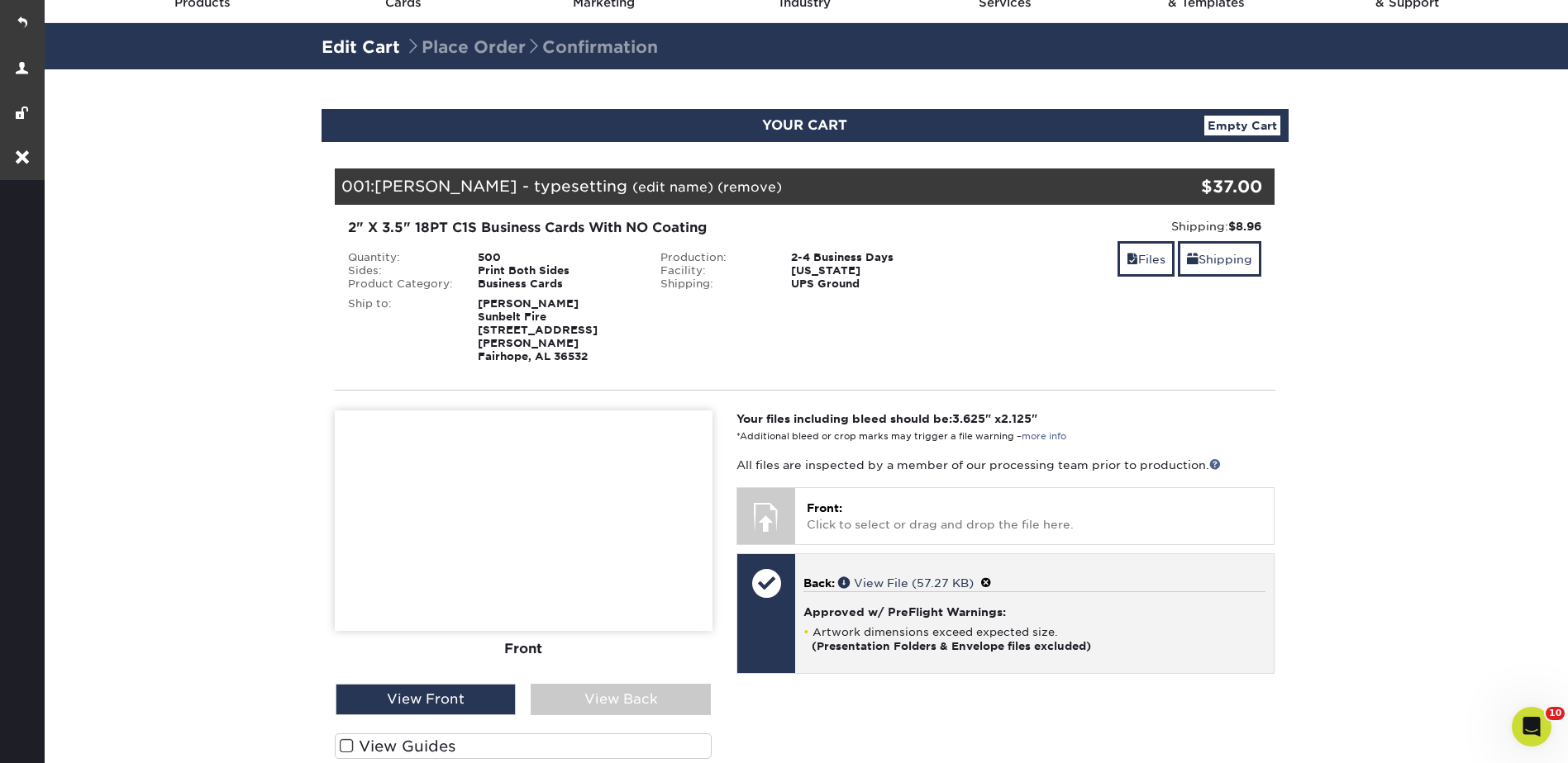
click at [992, 577] on span at bounding box center [986, 583] width 12 height 13
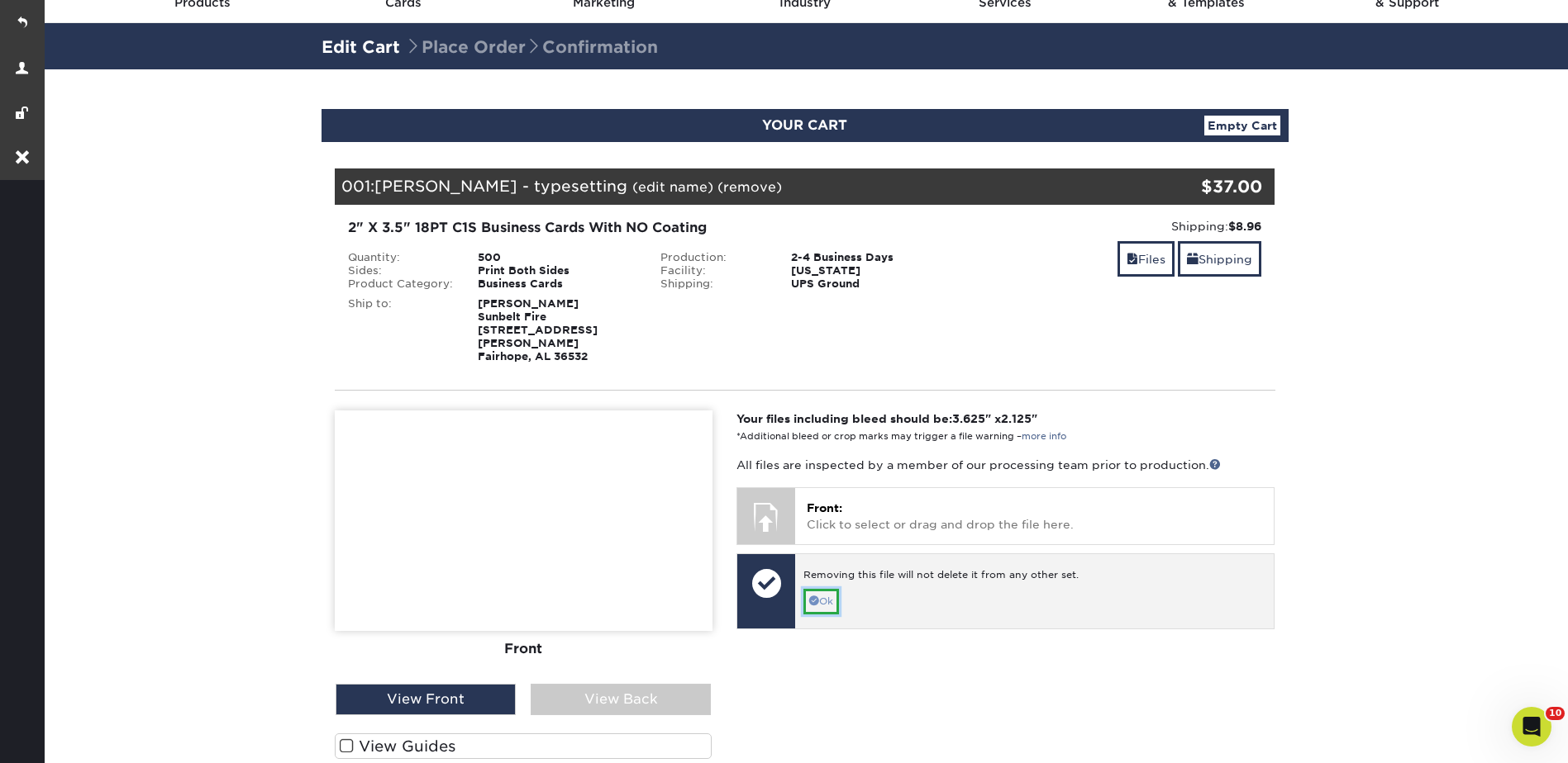
click at [828, 589] on link "Ok" at bounding box center [821, 602] width 36 height 26
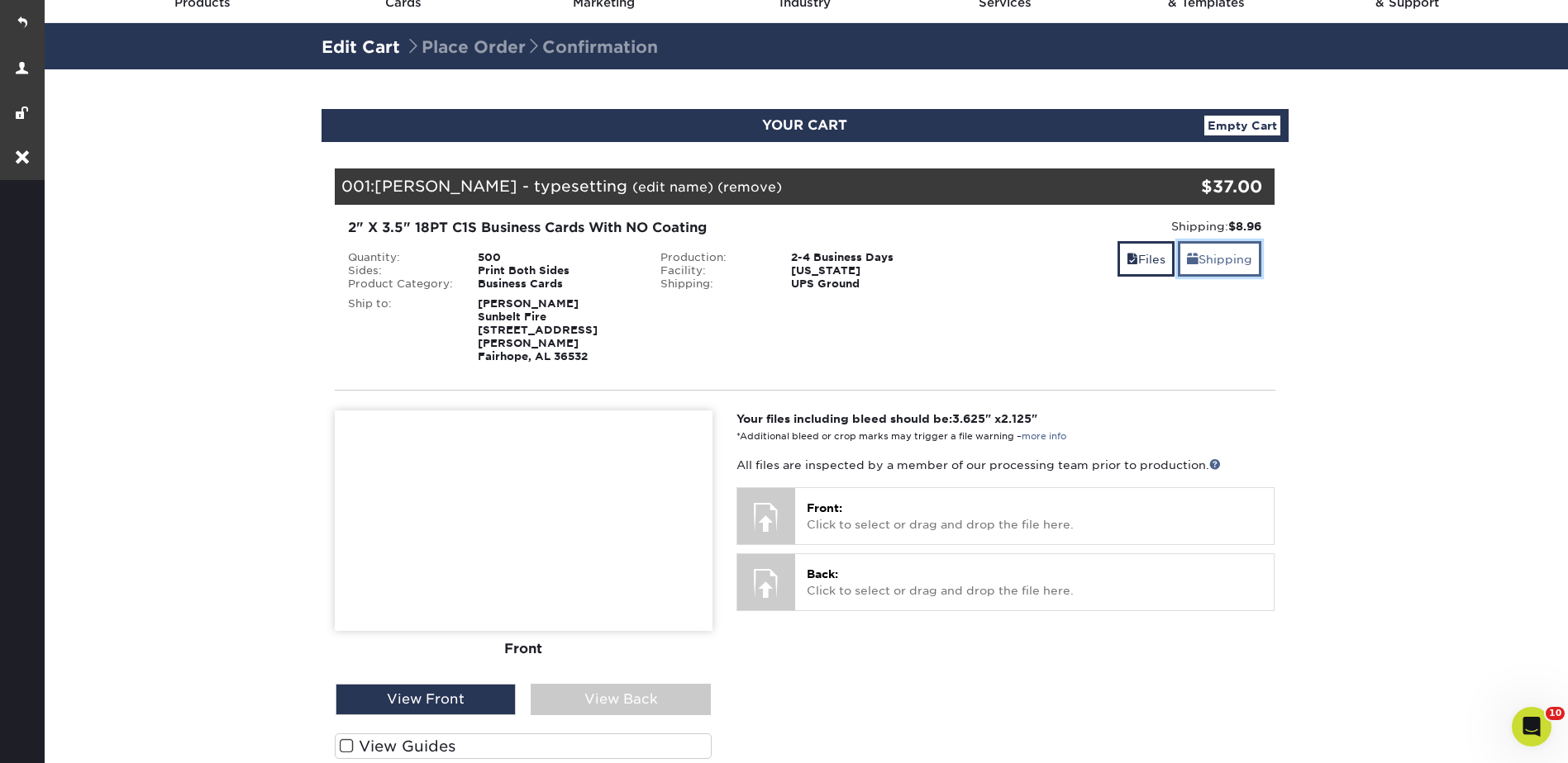
drag, startPoint x: 1208, startPoint y: 260, endPoint x: 1200, endPoint y: 265, distance: 9.4
click at [1208, 260] on link "Shipping" at bounding box center [1219, 259] width 84 height 36
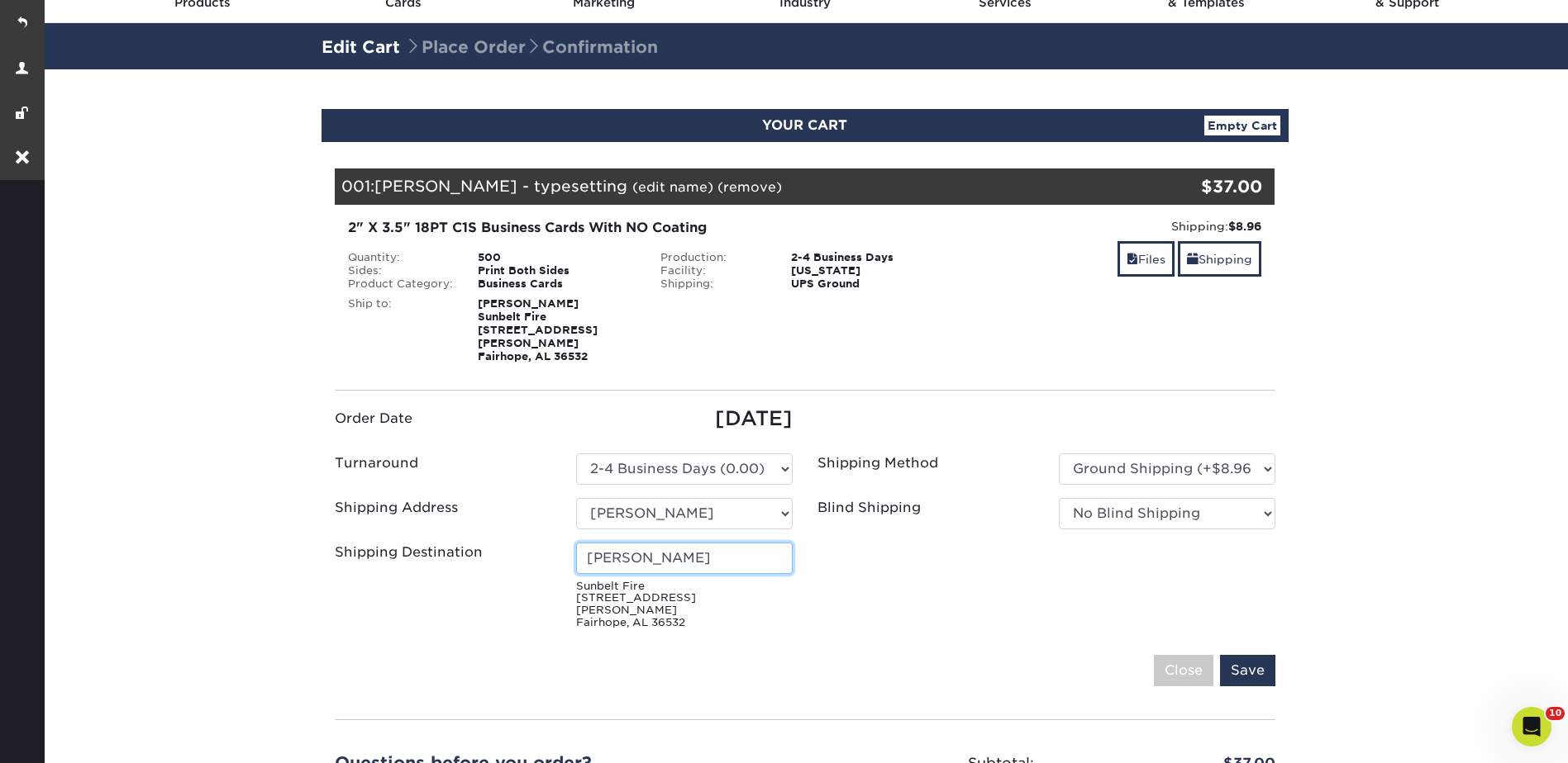
drag, startPoint x: 655, startPoint y: 546, endPoint x: 585, endPoint y: 546, distance: 70.0
click at [585, 546] on input "Patrick Hitpas" at bounding box center [684, 558] width 217 height 31
type input "Kevin Hamlin"
click at [1244, 655] on input "Save" at bounding box center [1248, 670] width 55 height 31
